Goal: Task Accomplishment & Management: Use online tool/utility

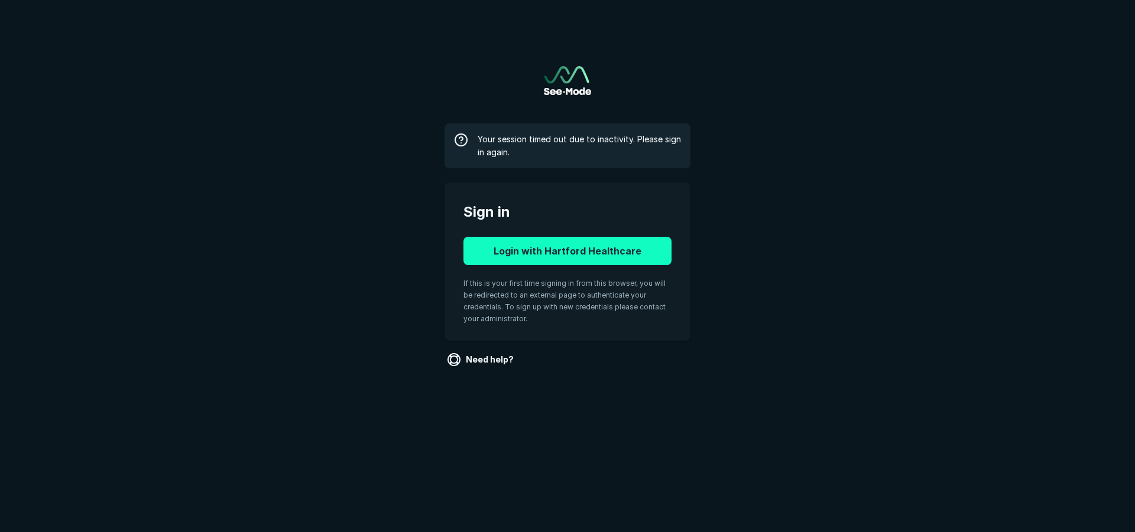
click at [587, 254] on button "Login with Hartford Healthcare" at bounding box center [567, 251] width 208 height 28
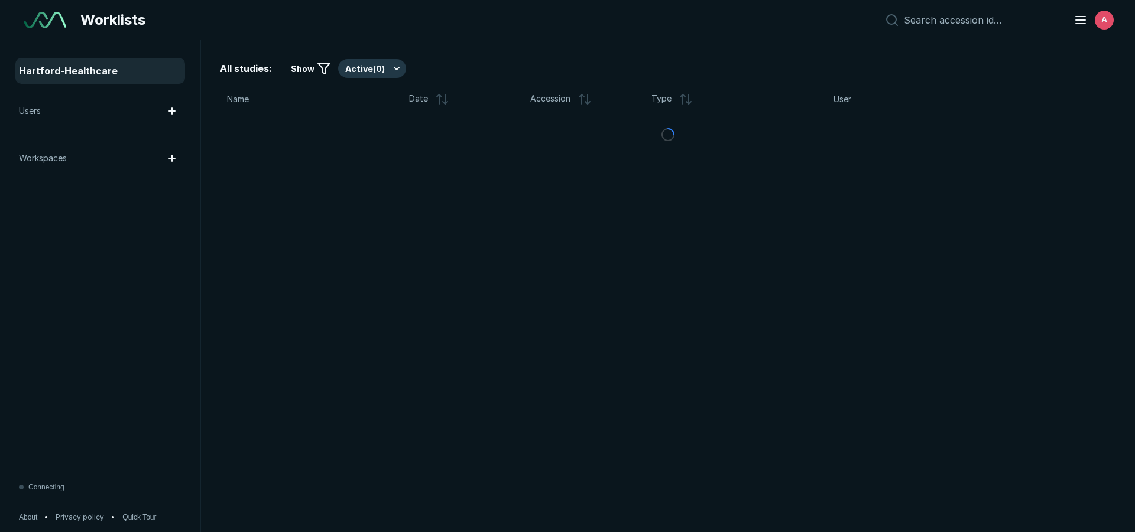
scroll to position [3708, 6624]
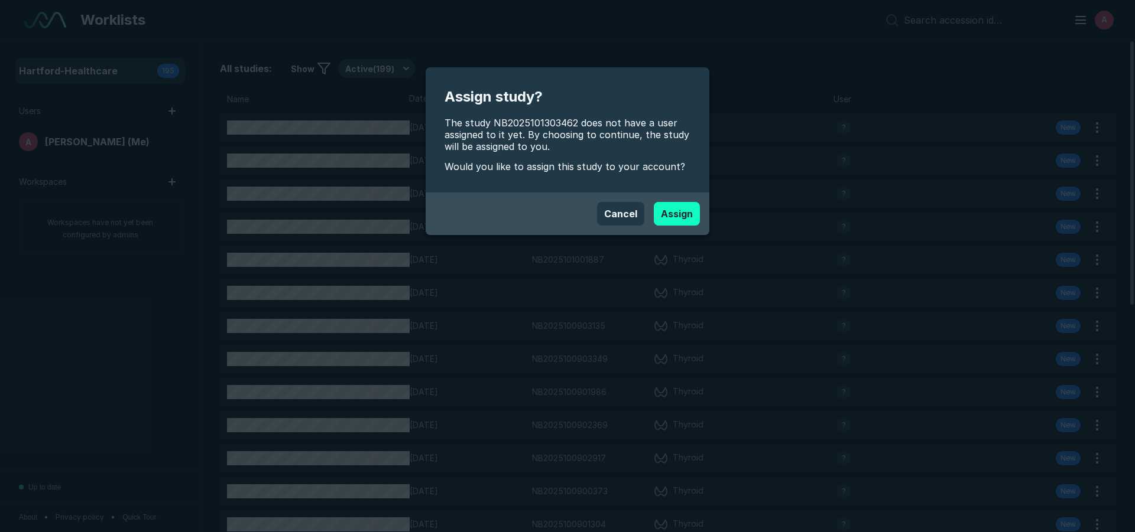
click at [689, 216] on button "Assign" at bounding box center [677, 214] width 46 height 24
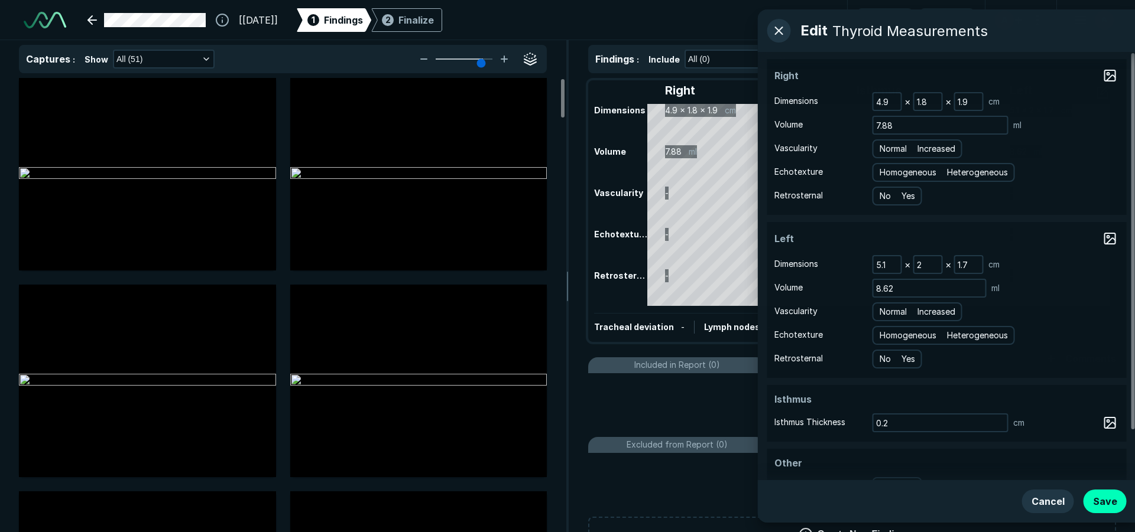
scroll to position [3708, 6624]
click at [996, 170] on span "Heterogeneous" at bounding box center [975, 172] width 61 height 13
click at [951, 170] on input "Heterogeneous" at bounding box center [948, 171] width 8 height 8
radio input "true"
click at [978, 330] on span "Heterogeneous" at bounding box center [975, 335] width 61 height 13
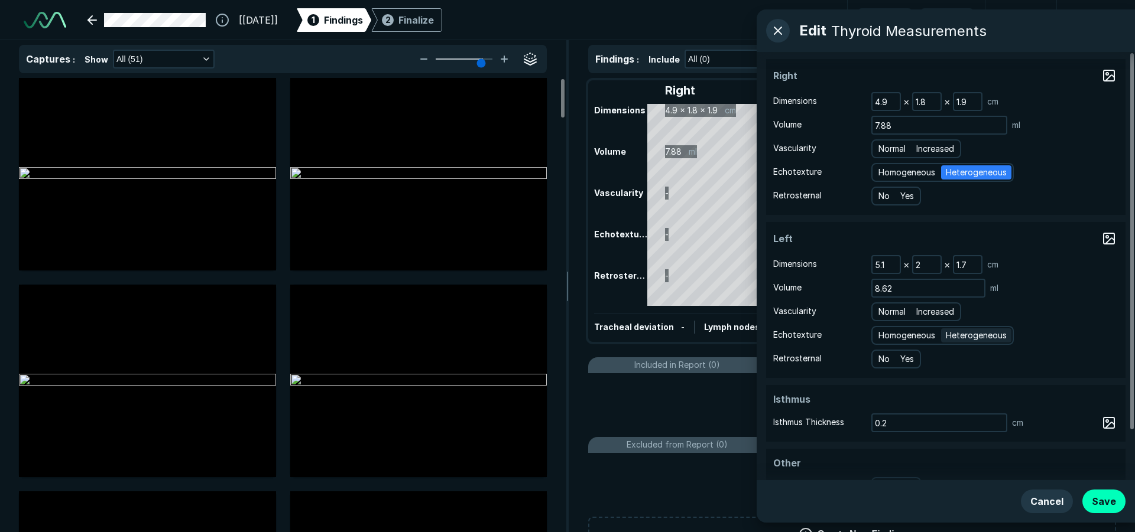
click at [951, 330] on input "Heterogeneous" at bounding box center [948, 334] width 8 height 8
radio input "true"
click at [890, 147] on span "Normal" at bounding box center [891, 148] width 27 height 13
click at [884, 147] on input "Normal" at bounding box center [880, 148] width 8 height 8
radio input "true"
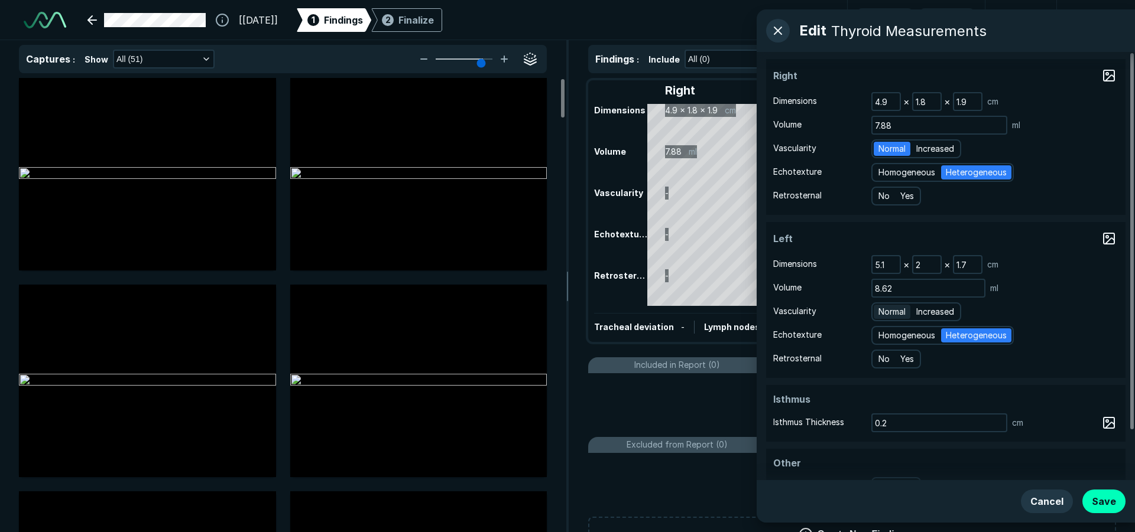
click at [886, 309] on span "Normal" at bounding box center [891, 311] width 27 height 13
click at [884, 309] on input "Normal" at bounding box center [880, 311] width 8 height 8
radio input "true"
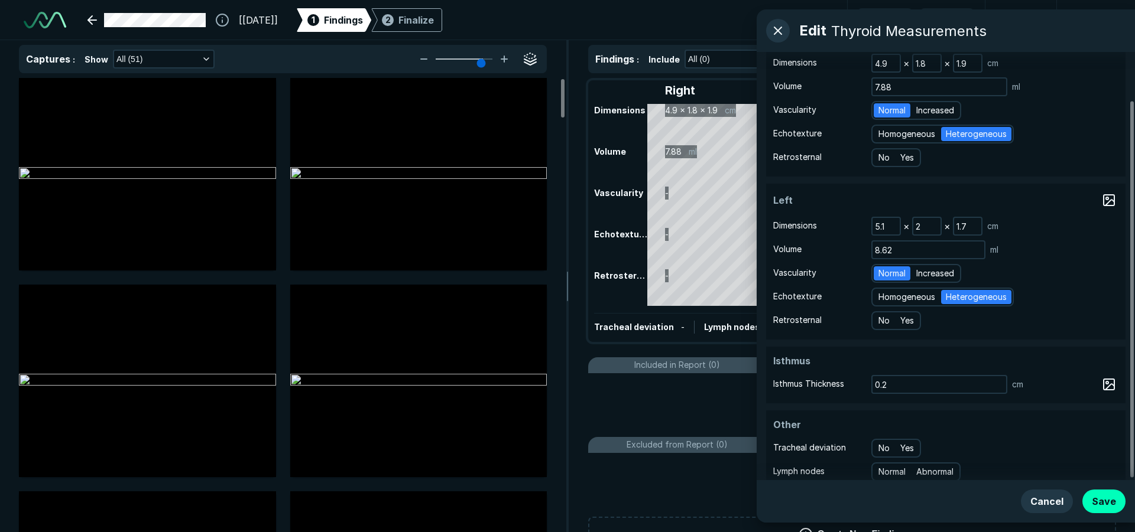
scroll to position [56, 0]
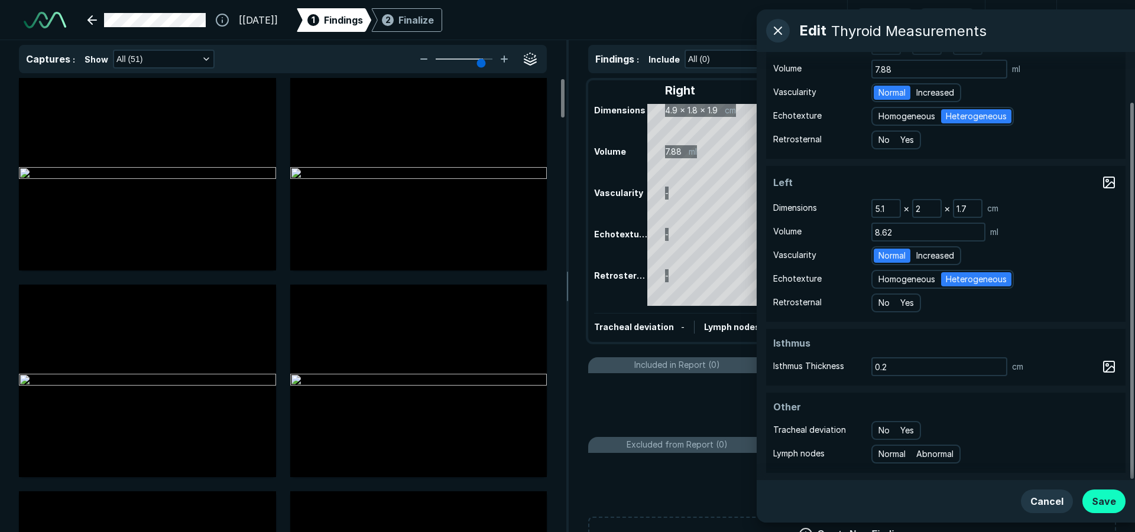
click at [1112, 499] on button "Save" at bounding box center [1103, 502] width 43 height 24
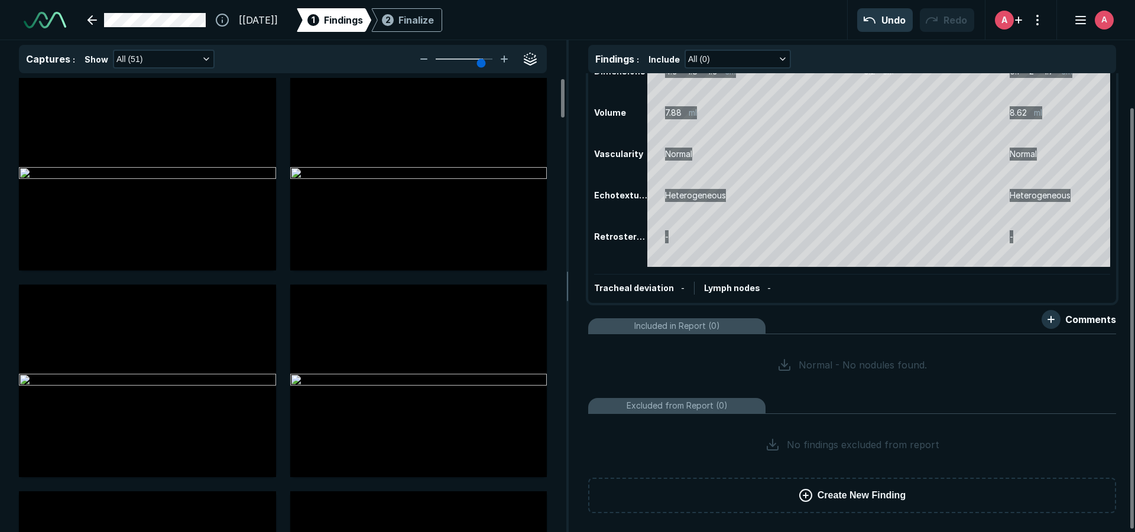
scroll to position [0, 0]
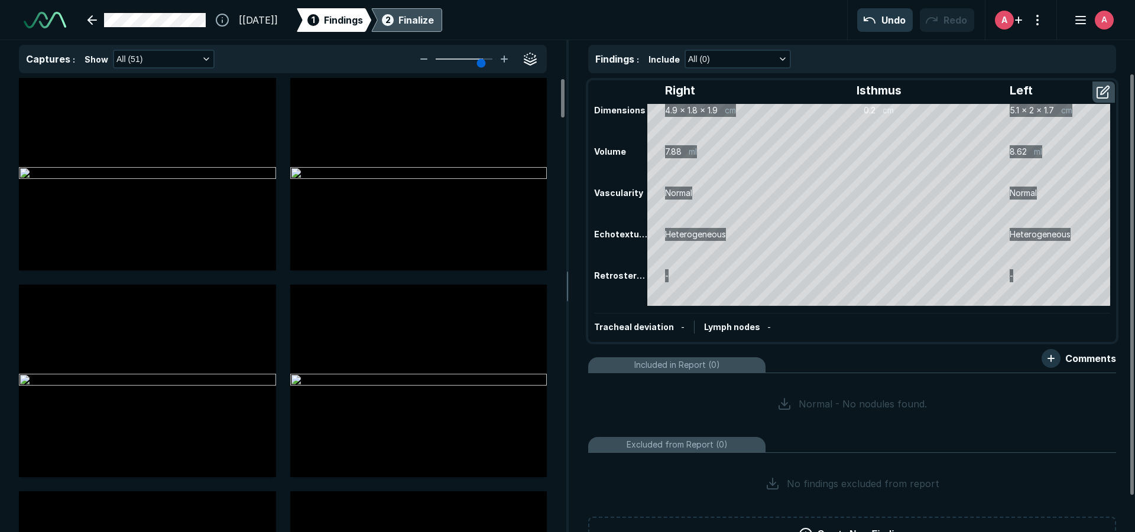
click at [434, 19] on div "Finalize" at bounding box center [415, 20] width 35 height 14
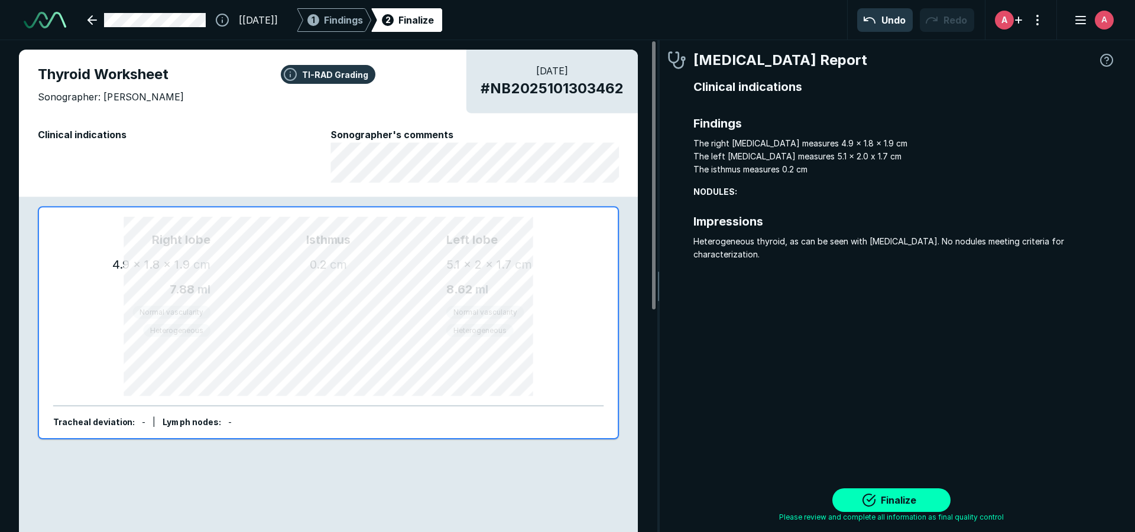
scroll to position [3666, 3518]
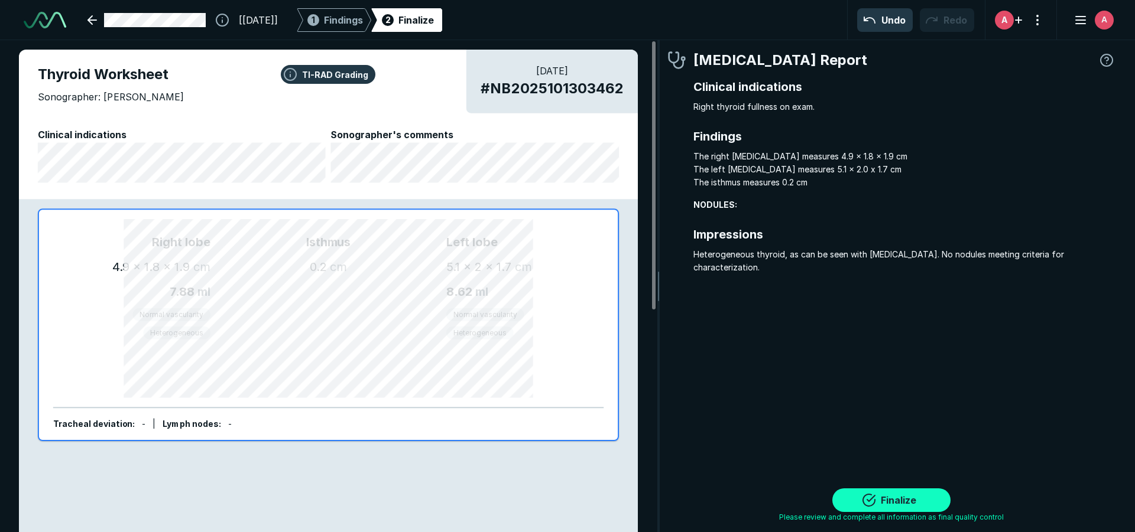
click at [935, 502] on button "Finalize" at bounding box center [891, 501] width 118 height 24
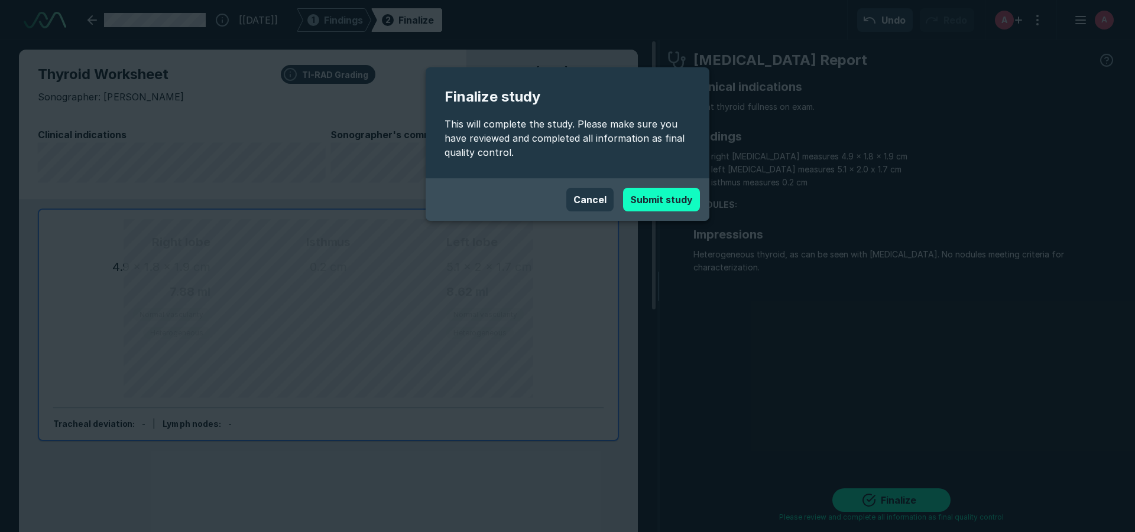
click at [679, 203] on button "Submit study" at bounding box center [661, 200] width 77 height 24
type textarea "x"
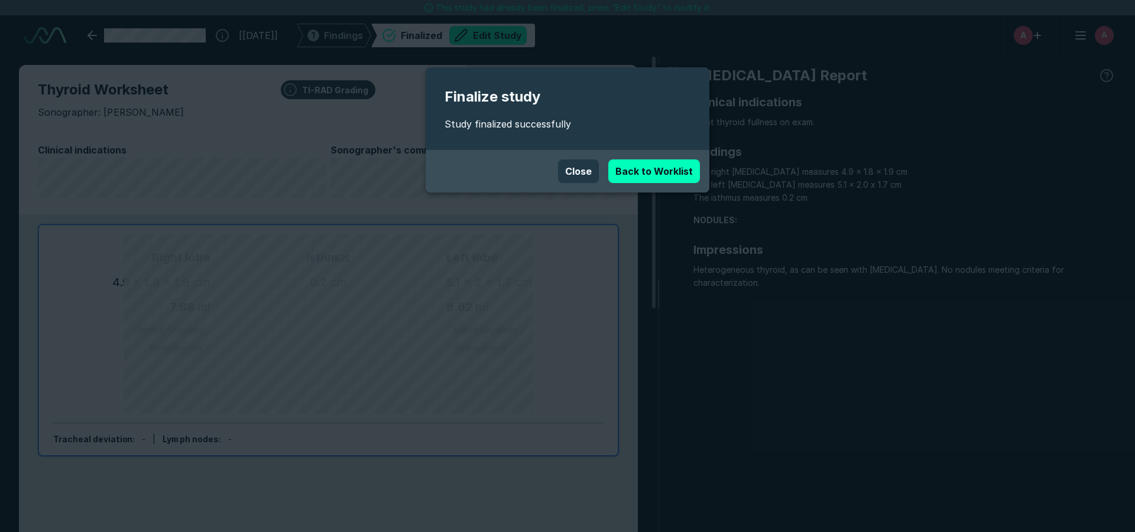
scroll to position [3639, 6624]
click at [657, 175] on link "Back to Worklist" at bounding box center [654, 172] width 92 height 24
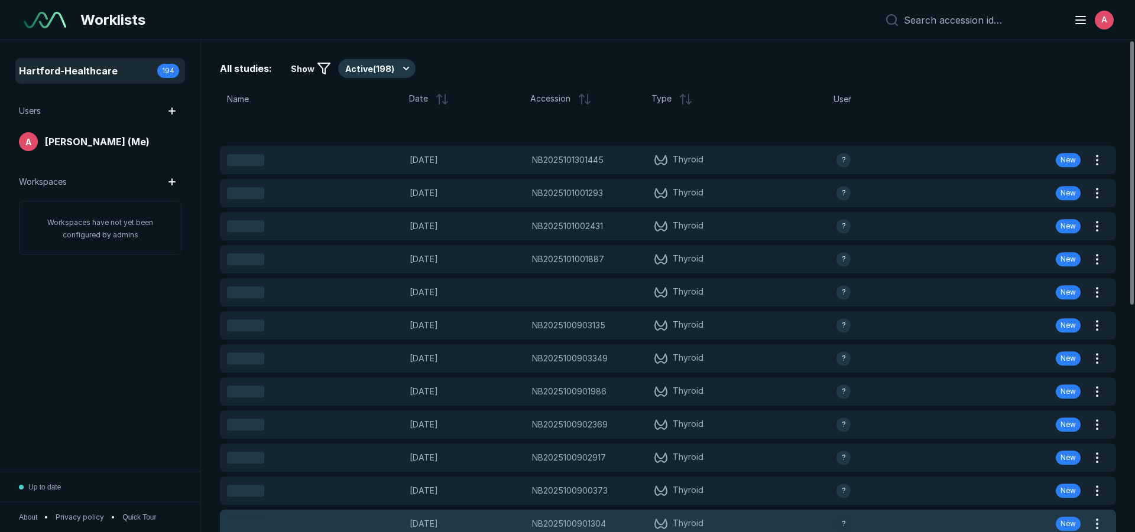
scroll to position [3519, 5531]
